Goal: Information Seeking & Learning: Understand process/instructions

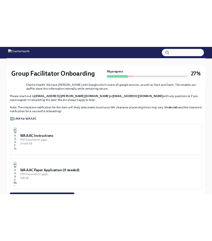
scroll to position [469, 0]
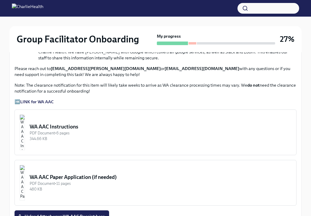
click at [82, 130] on div "PDF Document • 6 pages" at bounding box center [161, 133] width 262 height 6
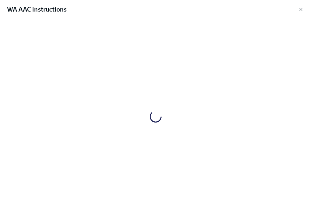
click at [82, 130] on div at bounding box center [155, 116] width 292 height 185
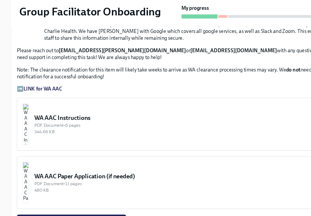
scroll to position [479, 0]
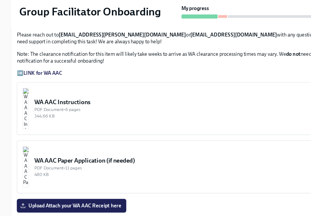
click at [73, 126] on div "344.66 KB" at bounding box center [161, 129] width 262 height 6
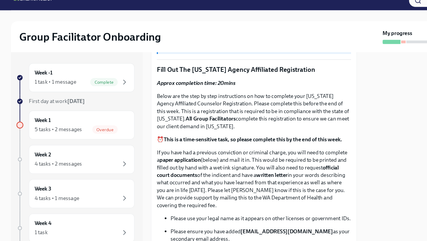
scroll to position [223, 0]
click at [80, 122] on div "Overdue" at bounding box center [95, 119] width 31 height 7
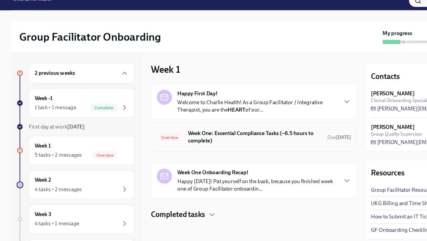
click at [185, 127] on h6 "Week One: Essential Compliance Tasks (~6.5 hours to complete)" at bounding box center [220, 126] width 116 height 13
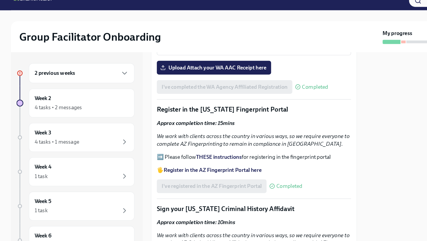
scroll to position [572, 0]
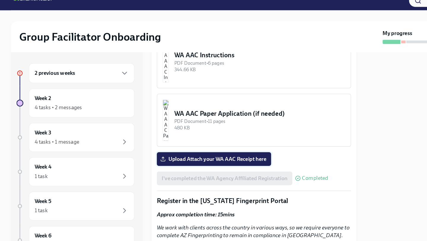
click at [187, 143] on span "Upload Attach your WA AAC Receipt here" at bounding box center [185, 145] width 91 height 6
click at [0, 0] on input "Upload Attach your WA AAC Receipt here" at bounding box center [0, 0] width 0 height 0
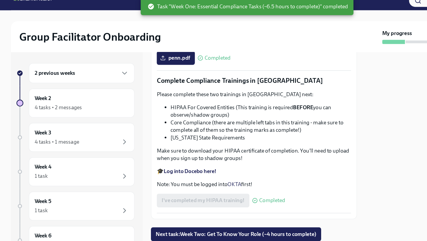
scroll to position [1421, 0]
click at [58, 87] on div "Week 2 4 tasks • 2 messages" at bounding box center [70, 96] width 91 height 25
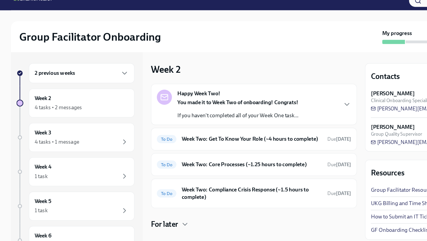
click at [54, 75] on div "2 previous weeks" at bounding box center [70, 70] width 91 height 17
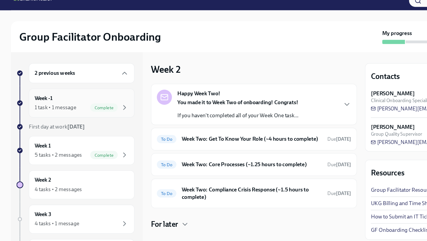
click at [59, 95] on div "Week -1 1 task • 1 message Complete" at bounding box center [70, 96] width 81 height 15
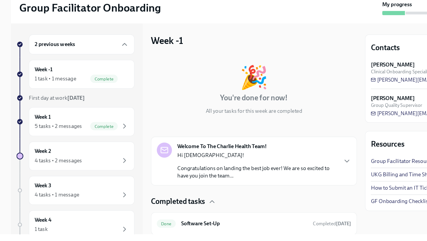
scroll to position [20, 0]
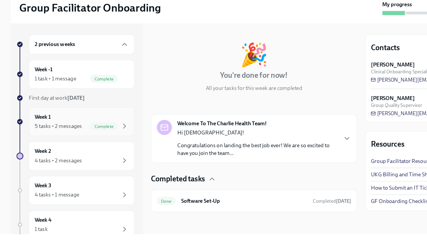
click at [63, 140] on div "5 tasks • 2 messages" at bounding box center [50, 141] width 41 height 7
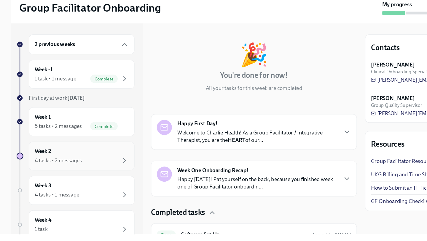
click at [62, 163] on div "Week 2 4 tasks • 2 messages" at bounding box center [70, 167] width 81 height 15
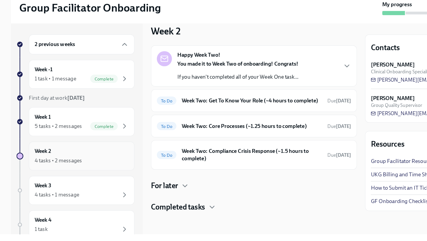
scroll to position [14, 0]
click at [194, 77] on div "Happy Week Two! You made it to Week Two of onboarding! Congrats! If you haven't…" at bounding box center [205, 90] width 105 height 26
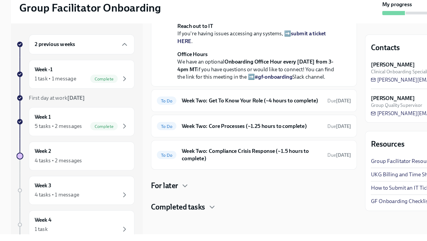
scroll to position [173, 0]
click at [57, 93] on div "Week -1 1 task • 1 message Complete" at bounding box center [70, 96] width 81 height 15
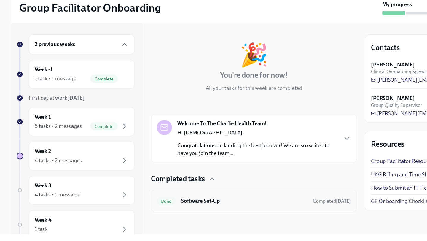
click at [183, 210] on div "Done Software Set-Up Completed [DATE]" at bounding box center [220, 205] width 168 height 9
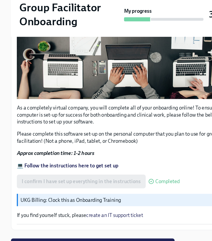
scroll to position [206, 0]
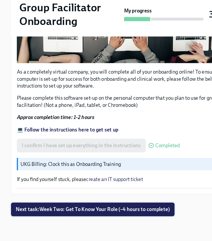
click at [74, 213] on span "Next task : Week Two: Get To Know Your Role (~4 hours to complete)" at bounding box center [80, 214] width 133 height 6
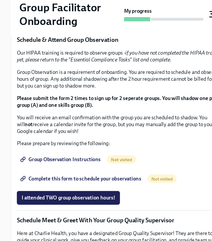
scroll to position [328, 0]
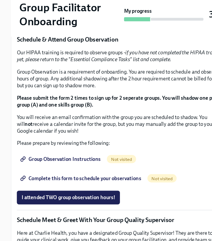
click at [85, 50] on span "I completed these three Docebo courses!" at bounding box center [59, 48] width 80 height 6
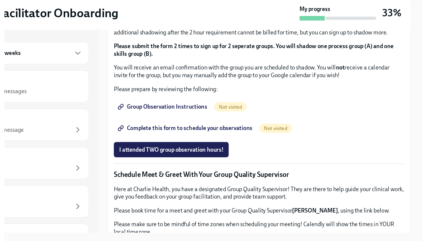
scroll to position [306, 0]
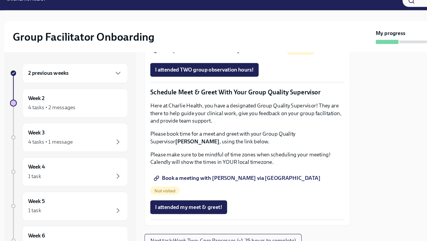
scroll to position [457, 0]
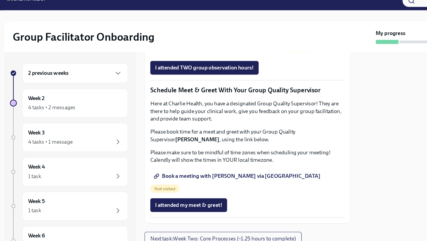
click at [181, 36] on span "Group Observation Instructions" at bounding box center [175, 33] width 71 height 6
click at [67, 74] on div "2 previous weeks" at bounding box center [70, 70] width 81 height 7
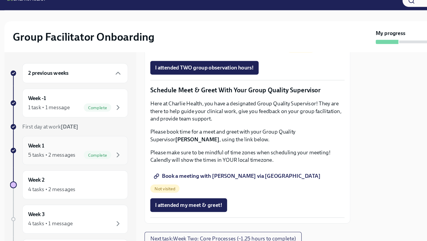
click at [68, 132] on div "Week 1 5 tasks • 2 messages Complete" at bounding box center [70, 137] width 81 height 15
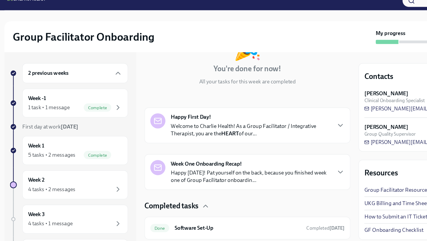
scroll to position [164, 0]
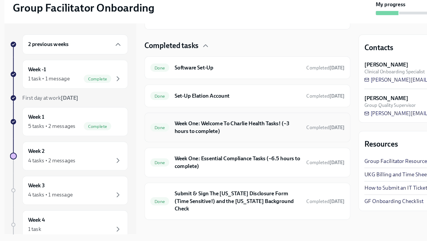
click at [190, 145] on h6 "Week One: Welcome To Charlie Health Tasks! (~3 hours to complete)" at bounding box center [211, 142] width 109 height 13
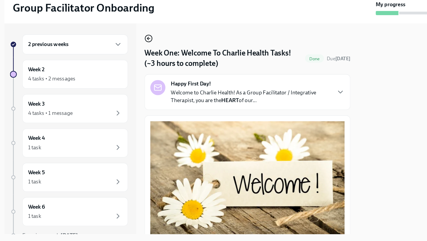
click at [137, 66] on icon "button" at bounding box center [134, 65] width 7 height 7
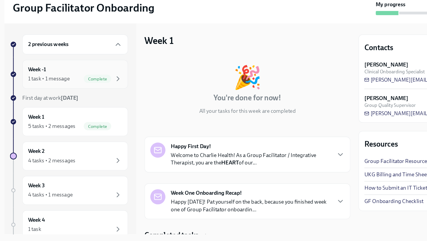
click at [70, 103] on div "1 task • 1 message Complete" at bounding box center [70, 100] width 81 height 7
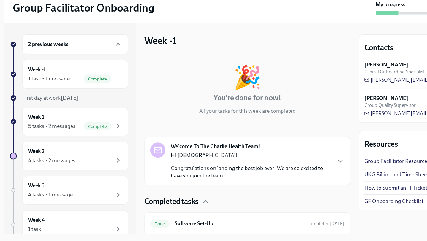
scroll to position [20, 0]
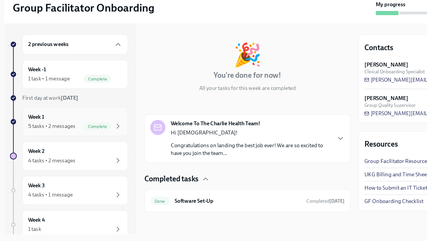
click at [60, 148] on div "Week 1 5 tasks • 2 messages Complete" at bounding box center [70, 137] width 91 height 25
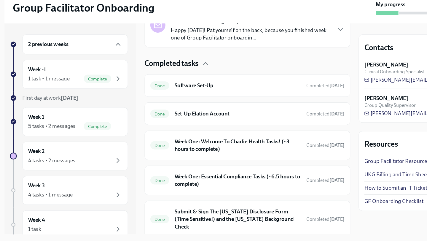
scroll to position [164, 0]
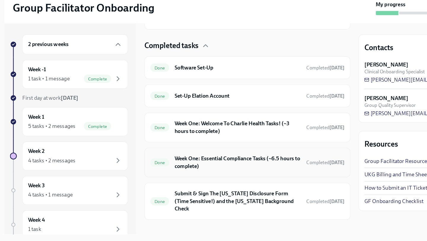
click at [206, 172] on h6 "Week One: Essential Compliance Tasks (~6.5 hours to complete)" at bounding box center [211, 172] width 109 height 13
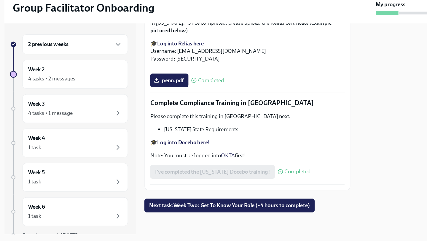
scroll to position [1292, 0]
click at [69, 133] on div "4 tasks • 1 message" at bounding box center [70, 130] width 81 height 7
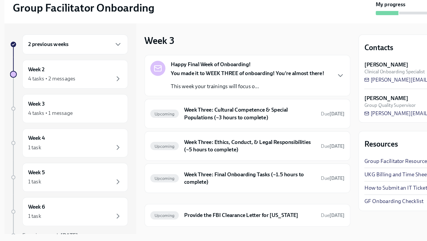
click at [79, 111] on div "2 previous weeks Week 2 4 tasks • 2 messages Week 3 4 tasks • 1 message Week 4 …" at bounding box center [65, 162] width 102 height 201
click at [83, 102] on div "4 tasks • 2 messages" at bounding box center [70, 100] width 81 height 7
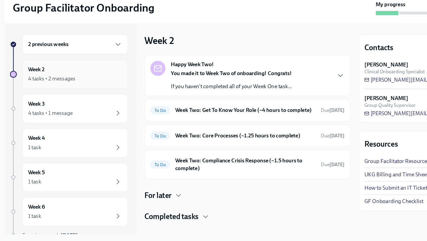
click at [111, 101] on div "Week 2 4 tasks • 2 messages" at bounding box center [70, 96] width 91 height 25
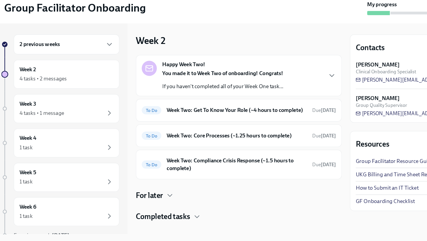
click at [191, 104] on div "You made it to Week Two of onboarding! Congrats! If you haven't completed all o…" at bounding box center [205, 102] width 105 height 18
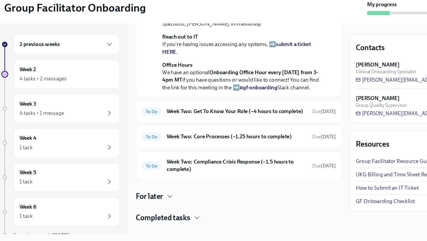
scroll to position [211, 0]
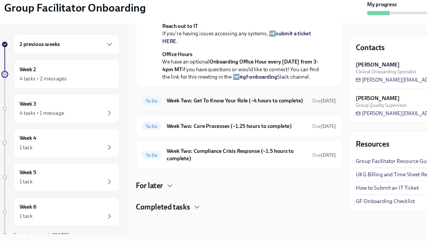
click at [191, 118] on h6 "Week Two: Get To Know Your Role (~4 hours to complete)" at bounding box center [217, 119] width 121 height 7
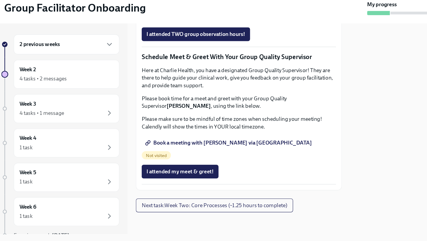
scroll to position [579, 0]
click at [193, 159] on span "Book a meeting with [PERSON_NAME] via [GEOGRAPHIC_DATA]" at bounding box center [211, 156] width 143 height 6
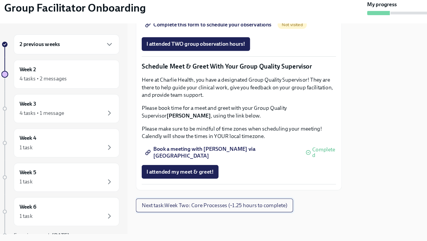
click at [166, 207] on button "Next task : Week Two: Core Processes (~1.25 hours to complete)" at bounding box center [199, 210] width 136 height 12
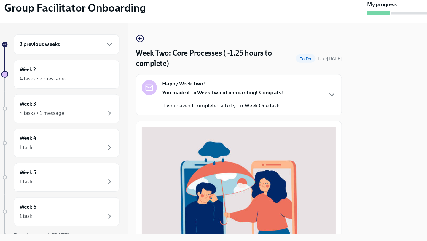
click at [182, 123] on p "If you haven't completed all of your Week One task..." at bounding box center [205, 124] width 105 height 7
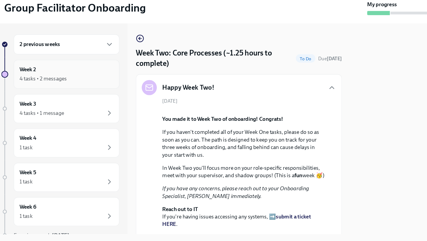
click at [47, 96] on div "Week 2 4 tasks • 2 messages" at bounding box center [70, 96] width 81 height 15
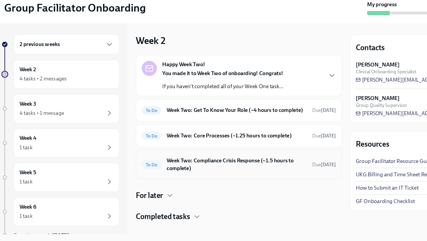
click at [209, 180] on h6 "Week Two: Compliance Crisis Response (~1.5 hours to complete)" at bounding box center [217, 174] width 121 height 13
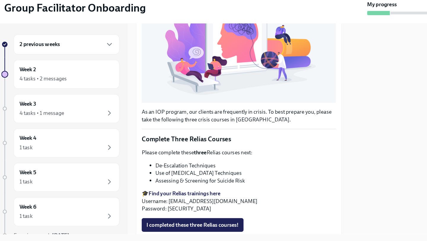
scroll to position [120, 0]
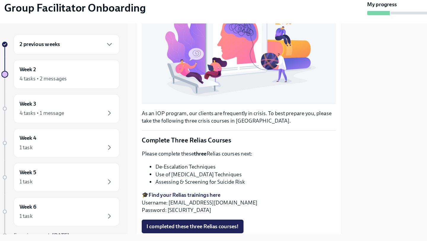
click at [182, 200] on strong "Find your Relias trainings here" at bounding box center [173, 201] width 62 height 6
drag, startPoint x: 158, startPoint y: 208, endPoint x: 213, endPoint y: 208, distance: 55.2
click at [213, 208] on p "🎓 Find your Relias trainings here Username: [EMAIL_ADDRESS][DOMAIN_NAME] Passwo…" at bounding box center [220, 208] width 168 height 20
click at [210, 208] on p "🎓 Find your Relias trainings here Username: [EMAIL_ADDRESS][DOMAIN_NAME] Passwo…" at bounding box center [220, 208] width 168 height 20
drag, startPoint x: 159, startPoint y: 208, endPoint x: 226, endPoint y: 210, distance: 67.4
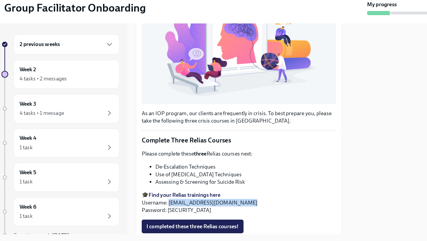
click at [226, 210] on p "🎓 Find your Relias trainings here Username: [EMAIL_ADDRESS][DOMAIN_NAME] Passwo…" at bounding box center [220, 208] width 168 height 20
copy p "[EMAIL_ADDRESS][DOMAIN_NAME]"
drag, startPoint x: 156, startPoint y: 215, endPoint x: 178, endPoint y: 215, distance: 22.0
click at [178, 215] on p "🎓 Find your Relias trainings here Username: [EMAIL_ADDRESS][DOMAIN_NAME] Passwo…" at bounding box center [220, 208] width 168 height 20
copy p "ch1234"
